Goal: Navigation & Orientation: Find specific page/section

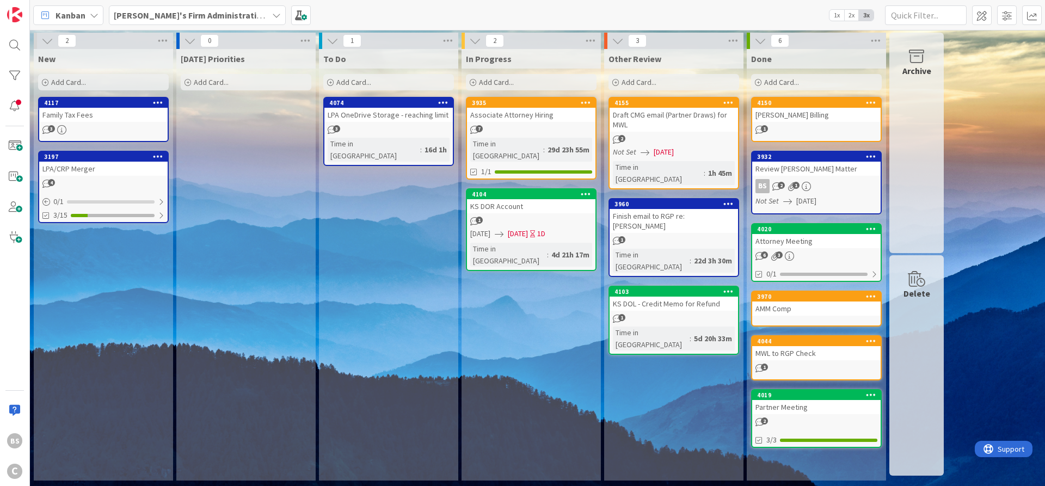
click at [204, 15] on b "[PERSON_NAME]'s Firm Administration Board" at bounding box center [203, 15] width 178 height 11
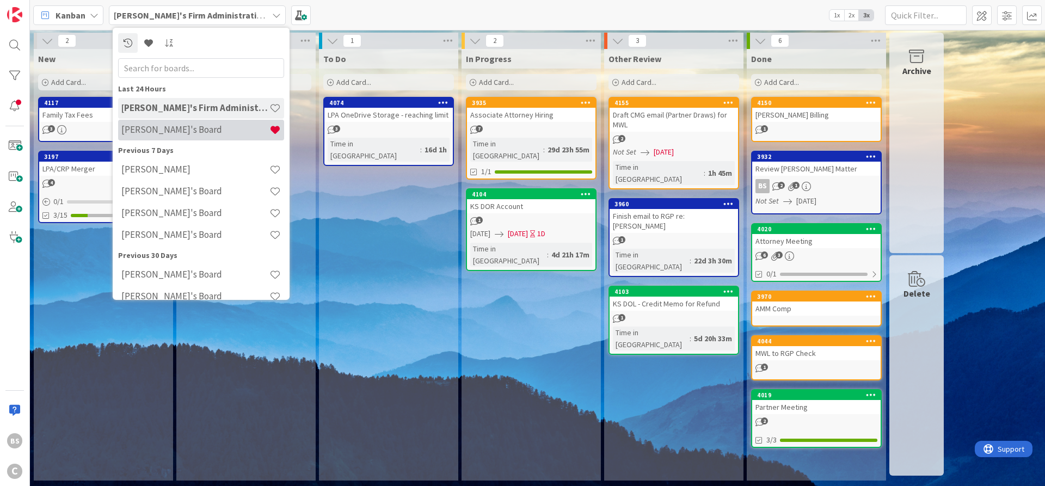
click at [172, 134] on h4 "[PERSON_NAME]'s Board" at bounding box center [195, 129] width 148 height 11
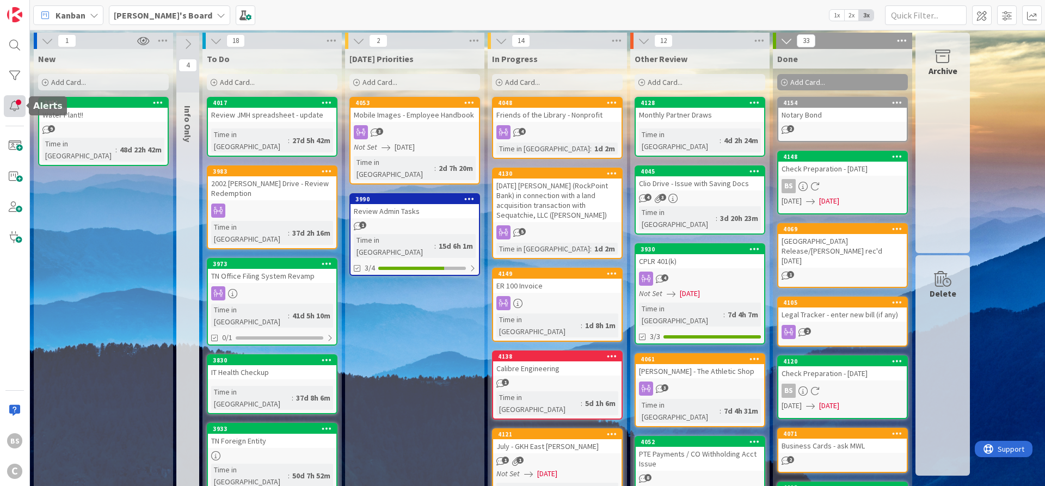
click at [13, 108] on div at bounding box center [15, 106] width 22 height 22
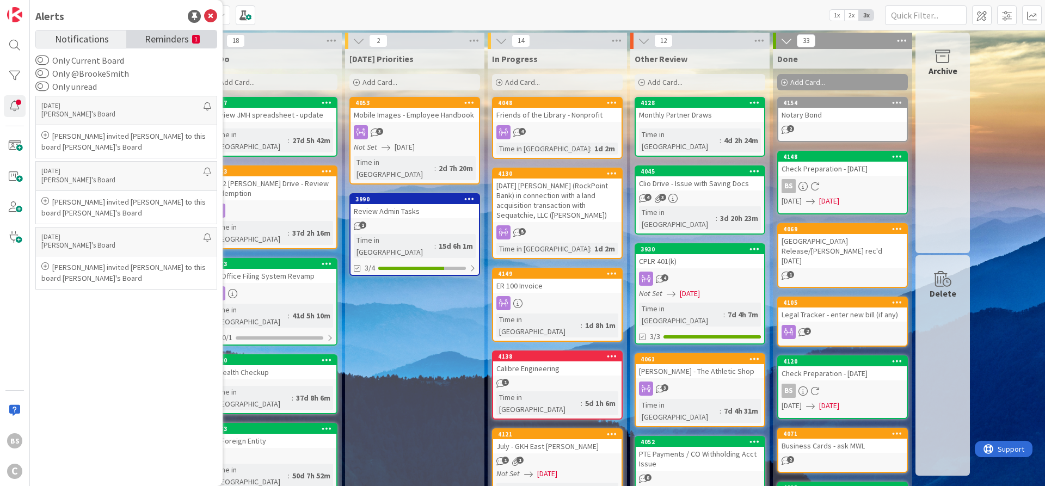
click at [159, 40] on span "Reminders" at bounding box center [167, 37] width 44 height 15
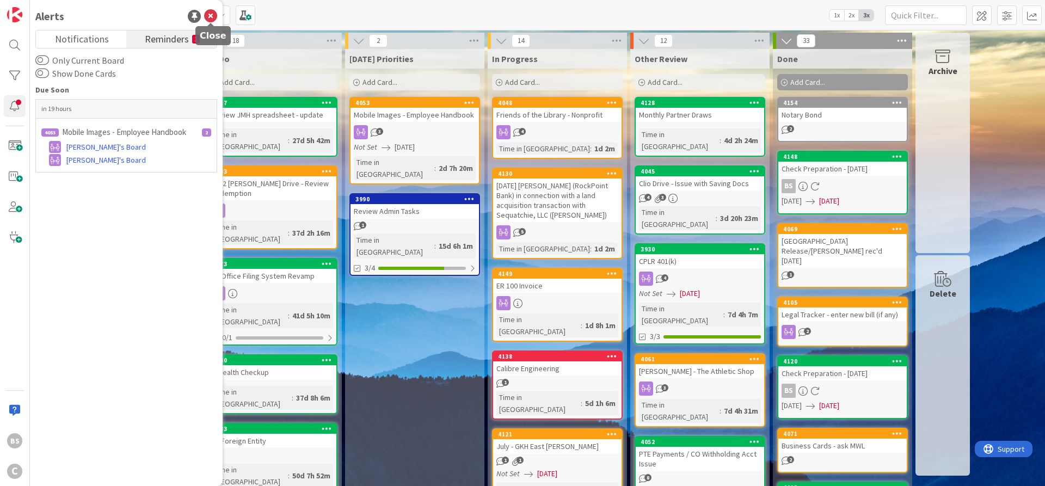
click at [213, 18] on icon at bounding box center [210, 16] width 13 height 13
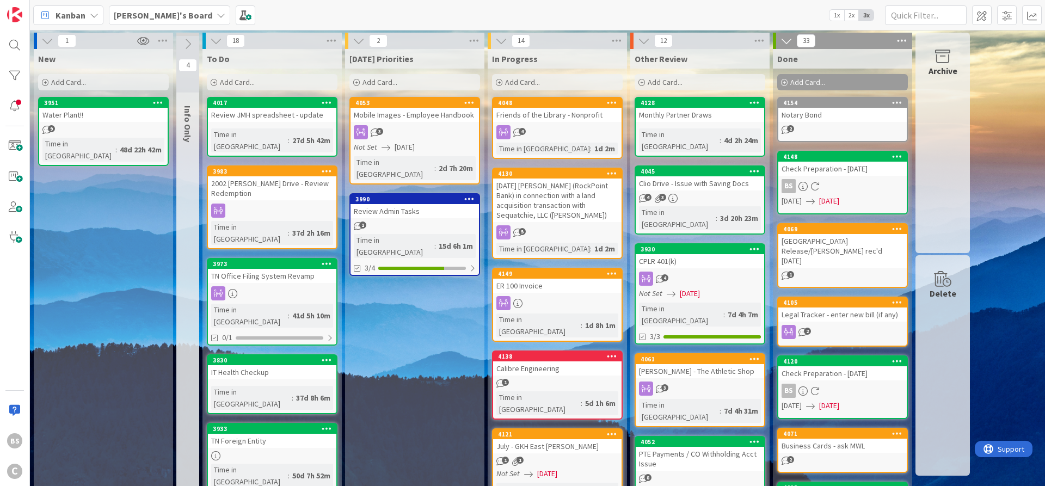
click at [151, 11] on b "[PERSON_NAME]'s Board" at bounding box center [163, 15] width 98 height 11
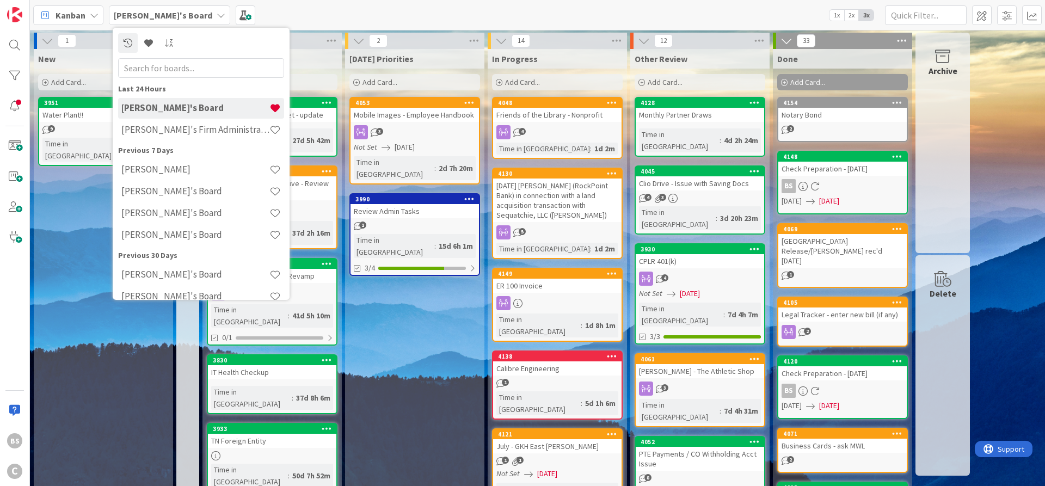
click at [281, 16] on div "[PERSON_NAME]'s Board Last 24 Hours [PERSON_NAME]'s Board [PERSON_NAME]'s Firm …" at bounding box center [537, 15] width 1015 height 30
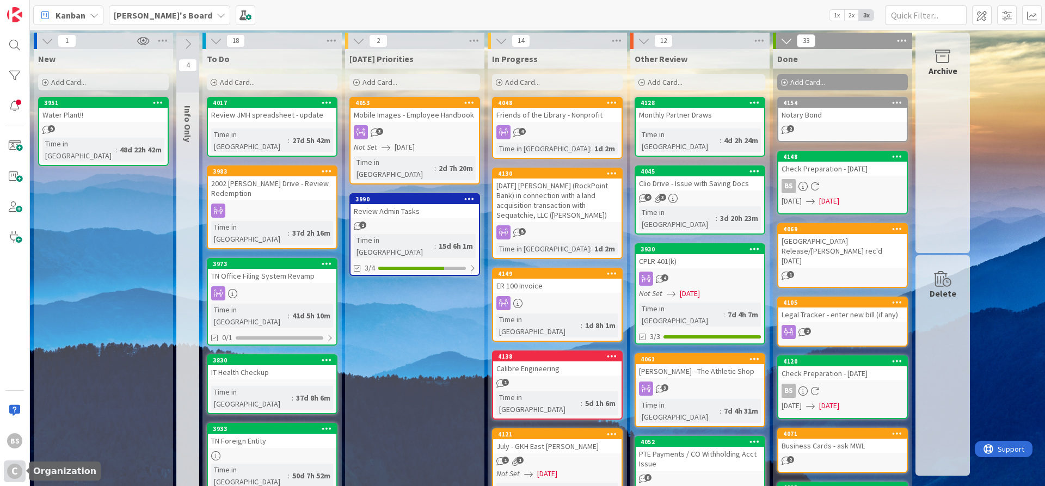
click at [11, 473] on div "C" at bounding box center [14, 471] width 15 height 15
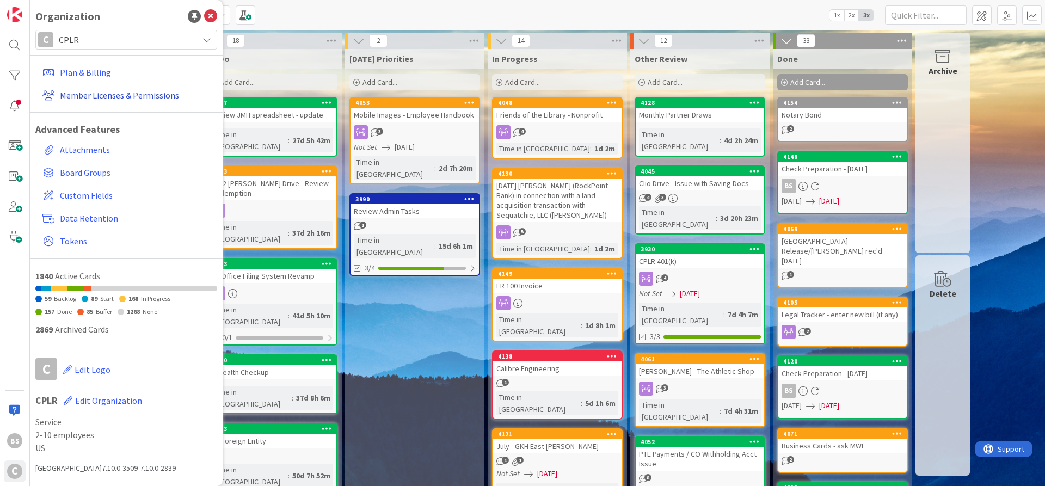
click at [127, 94] on link "Member Licenses & Permissions" at bounding box center [127, 95] width 179 height 20
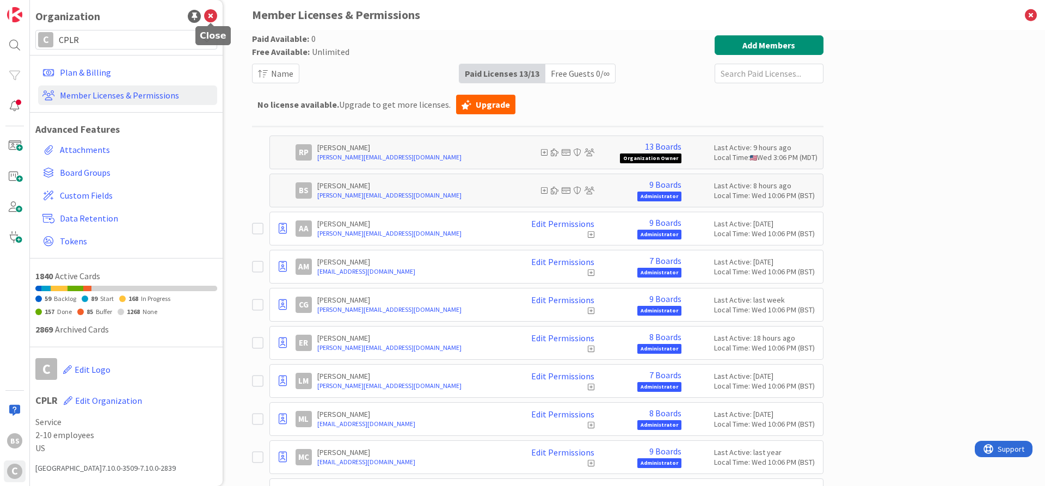
click at [212, 16] on icon at bounding box center [210, 16] width 13 height 13
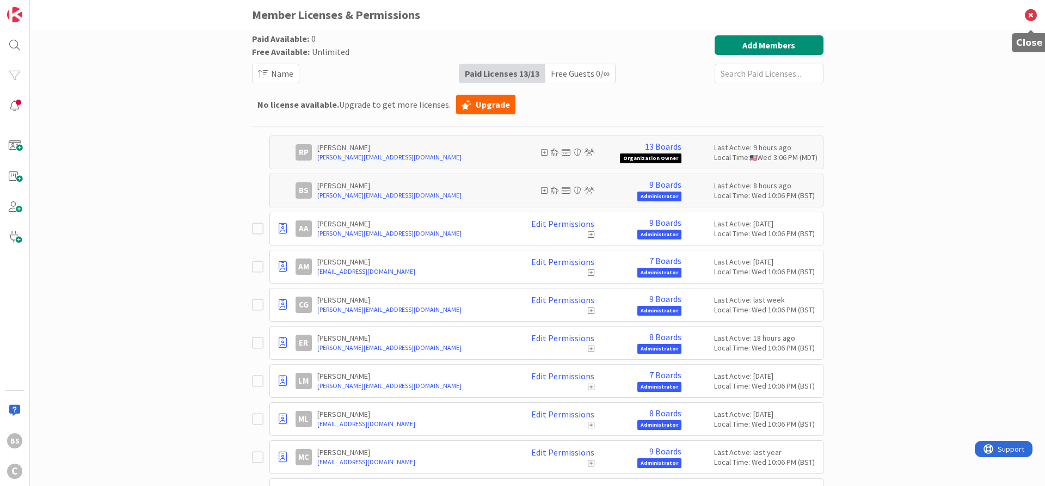
click at [1027, 11] on icon at bounding box center [1030, 15] width 28 height 30
